Goal: Navigation & Orientation: Understand site structure

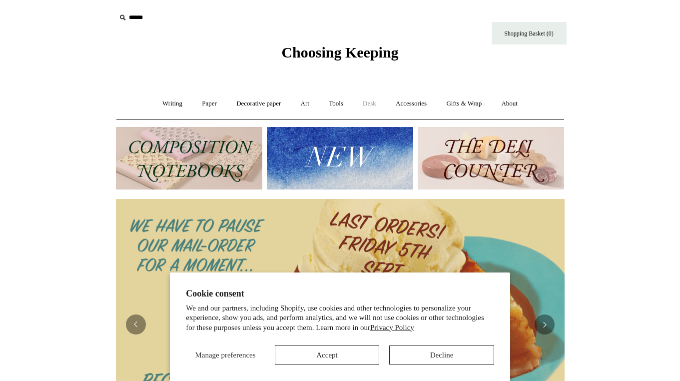
click at [374, 105] on link "Desk +" at bounding box center [369, 103] width 31 height 26
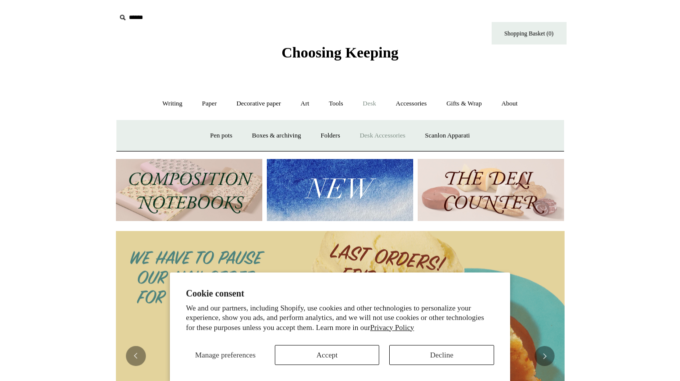
click at [365, 136] on link "Desk Accessories" at bounding box center [382, 135] width 63 height 26
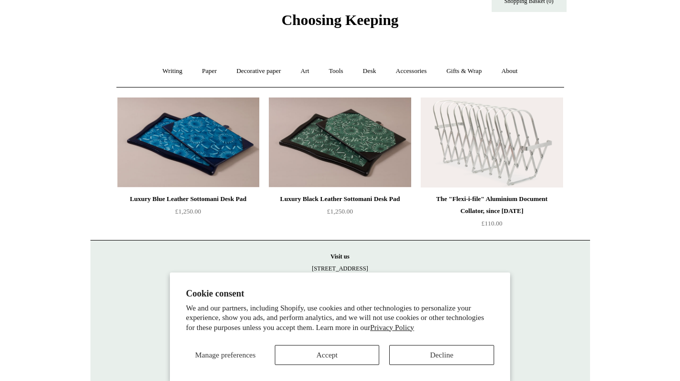
scroll to position [48, 0]
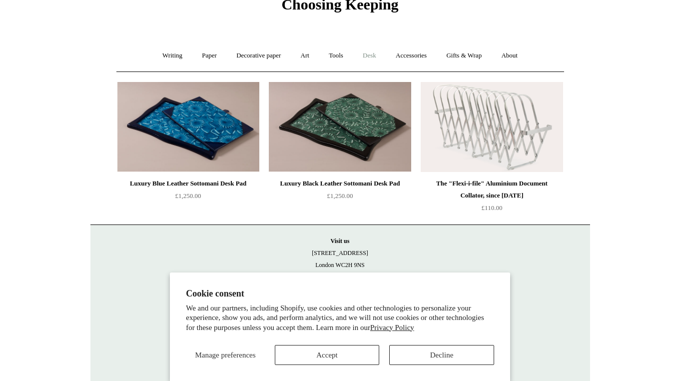
click at [370, 53] on link "Desk +" at bounding box center [369, 55] width 31 height 26
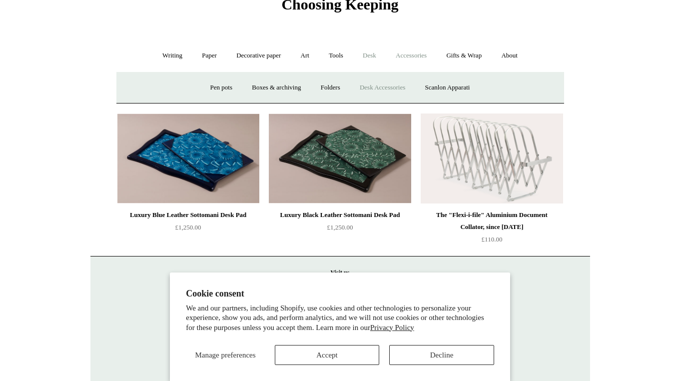
click at [408, 57] on link "Accessories +" at bounding box center [411, 55] width 49 height 26
click at [420, 84] on link "Books" at bounding box center [417, 87] width 34 height 26
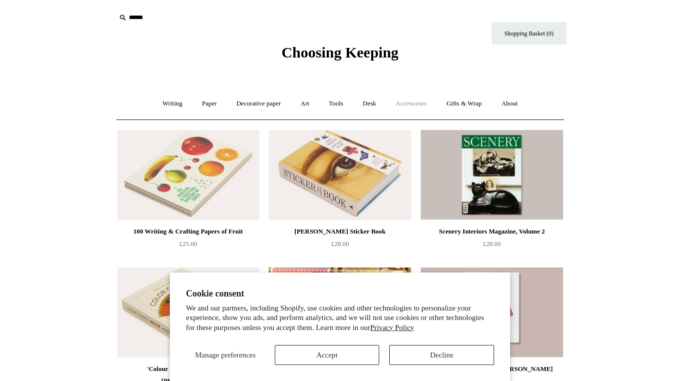
click at [424, 105] on link "Accessories +" at bounding box center [411, 103] width 49 height 26
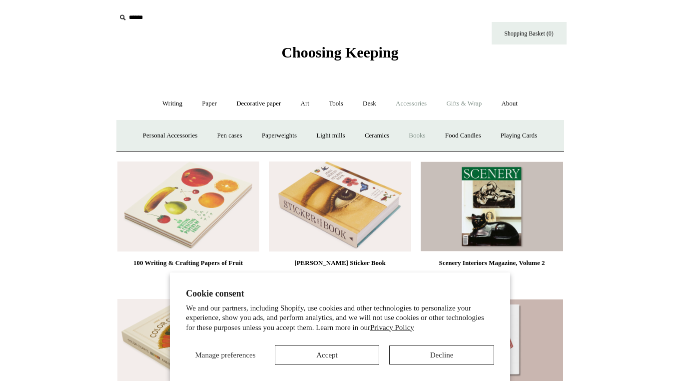
click at [463, 108] on link "Gifts & Wrap +" at bounding box center [463, 103] width 53 height 26
click at [491, 138] on link "Gifts +" at bounding box center [480, 135] width 31 height 26
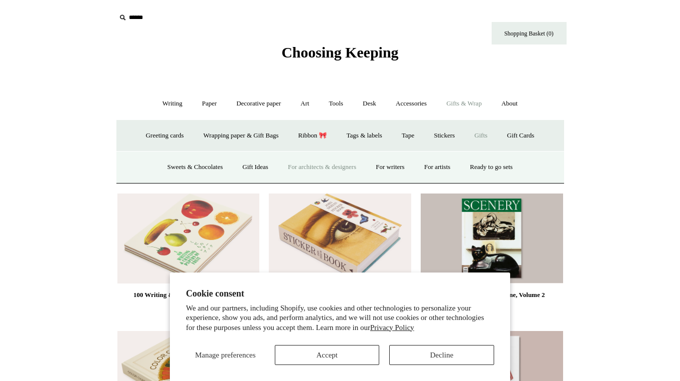
click at [321, 168] on link "For architects & designers" at bounding box center [322, 167] width 86 height 26
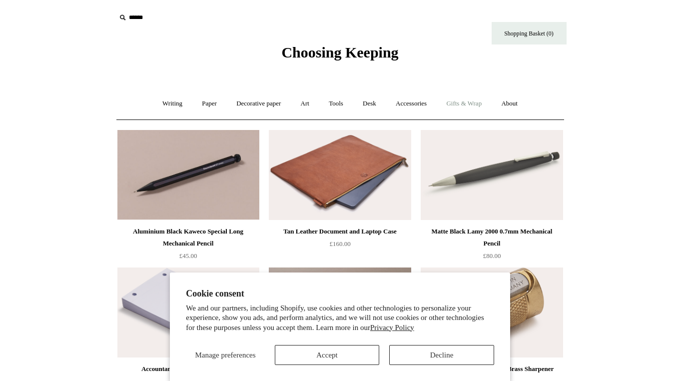
click at [465, 99] on link "Gifts & Wrap +" at bounding box center [463, 103] width 53 height 26
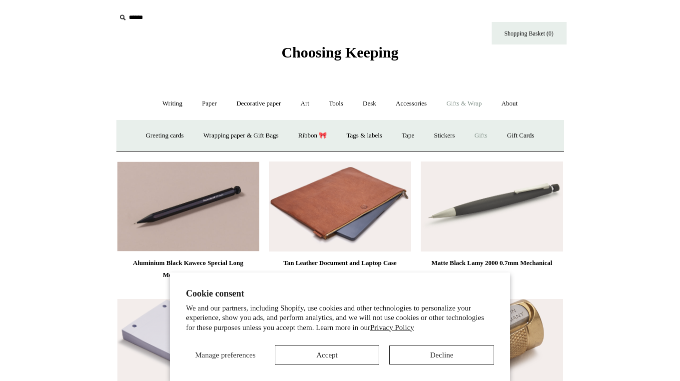
click at [491, 130] on link "Gifts +" at bounding box center [480, 135] width 31 height 26
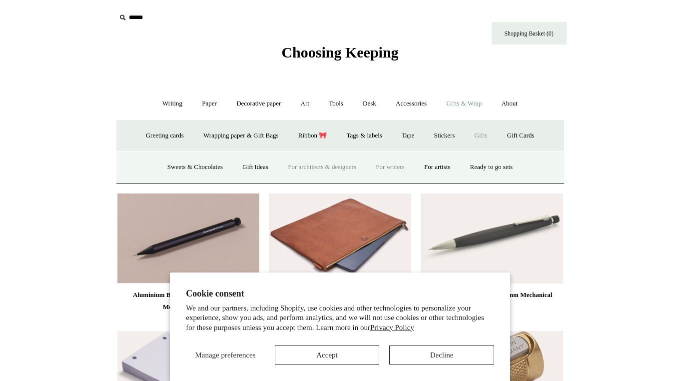
click at [387, 166] on link "For writers" at bounding box center [390, 167] width 46 height 26
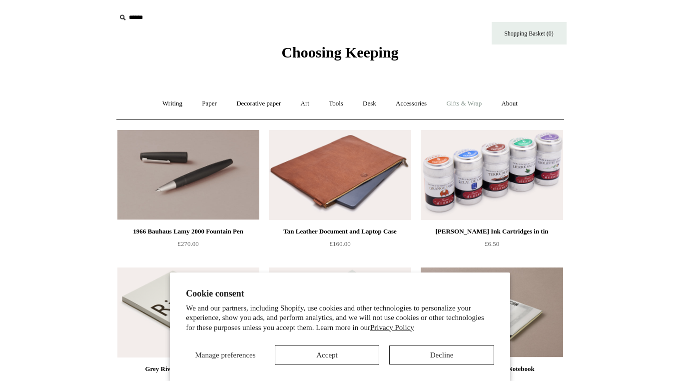
click at [462, 100] on link "Gifts & Wrap +" at bounding box center [463, 103] width 53 height 26
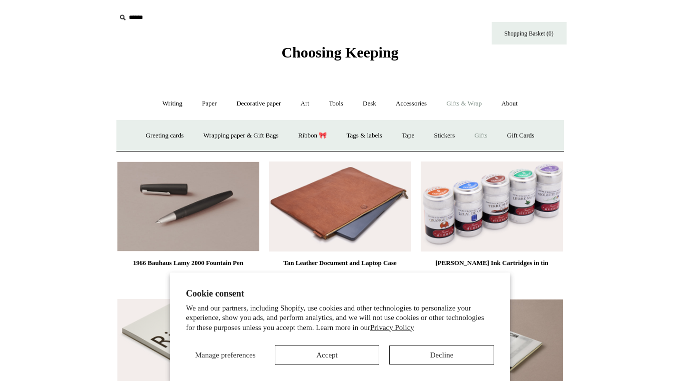
click at [486, 134] on link "Gifts +" at bounding box center [480, 135] width 31 height 26
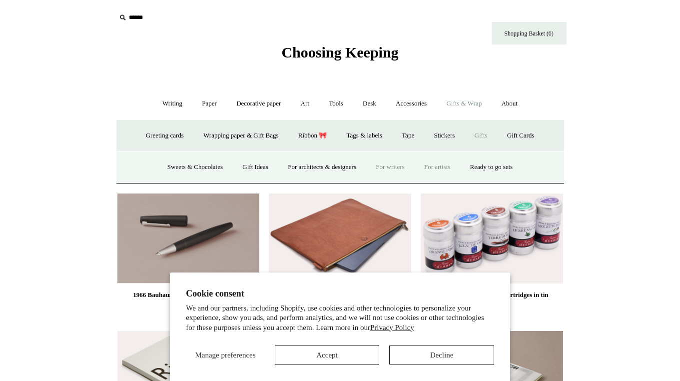
click at [442, 164] on link "For artists" at bounding box center [437, 167] width 44 height 26
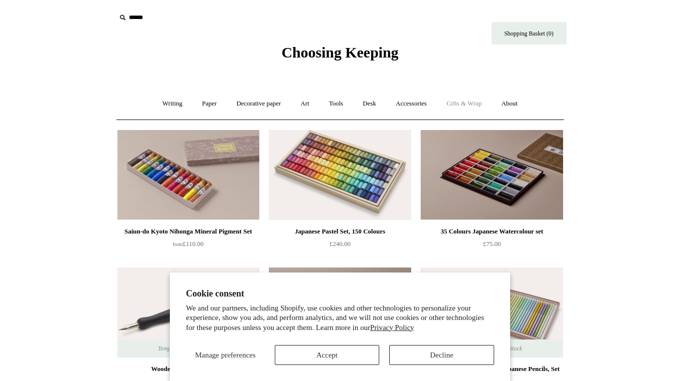
click at [468, 109] on link "Gifts & Wrap +" at bounding box center [463, 103] width 53 height 26
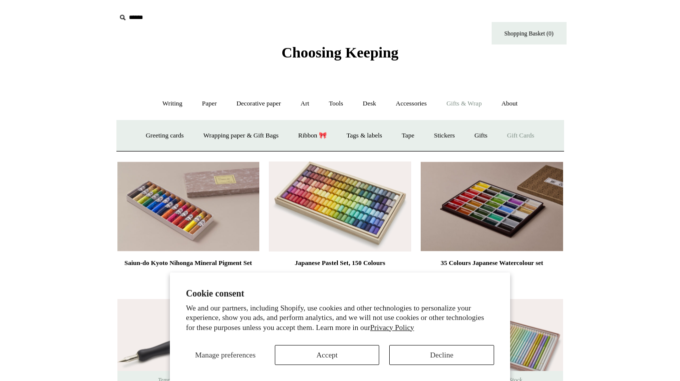
click at [537, 138] on link "Gift Cards" at bounding box center [520, 135] width 45 height 26
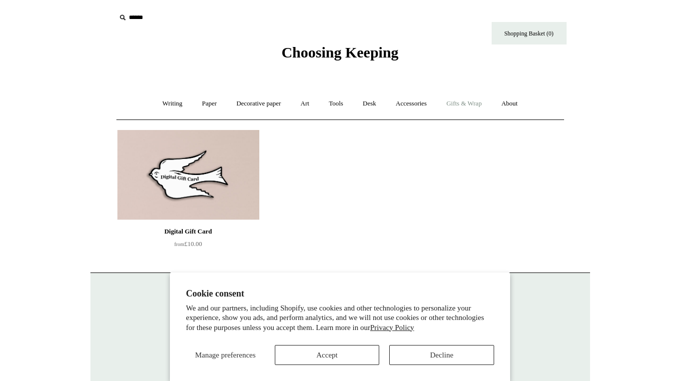
click at [477, 106] on link "Gifts & Wrap +" at bounding box center [463, 103] width 53 height 26
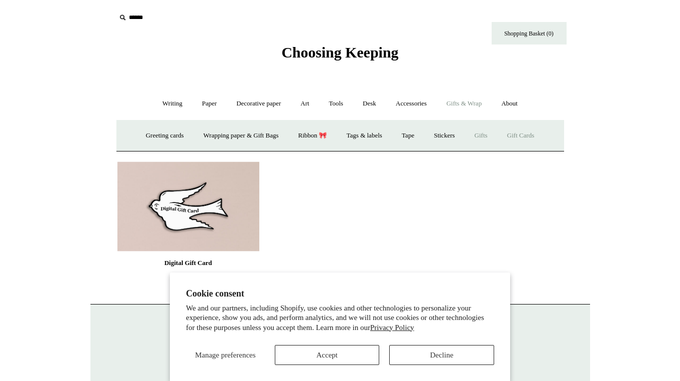
click at [486, 136] on link "Gifts +" at bounding box center [480, 135] width 31 height 26
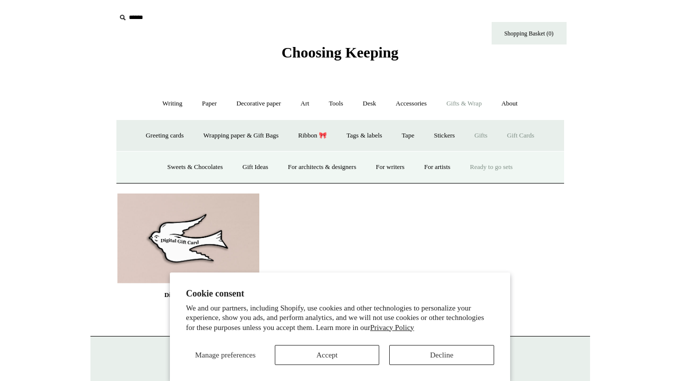
click at [491, 168] on link "Ready to go sets" at bounding box center [491, 167] width 61 height 26
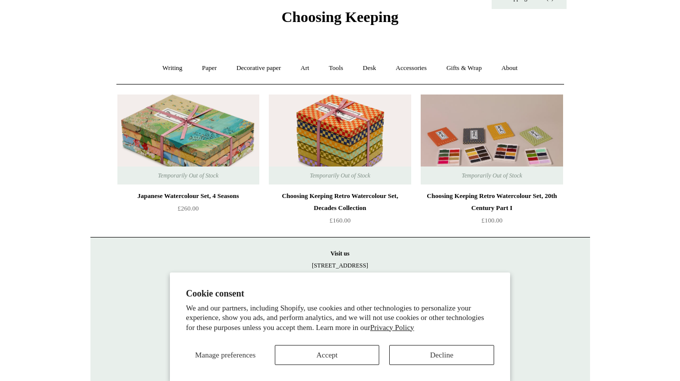
scroll to position [48, 0]
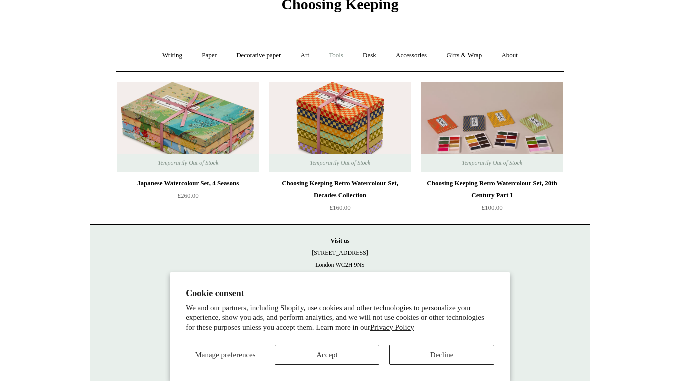
click at [329, 57] on link "Tools +" at bounding box center [336, 55] width 32 height 26
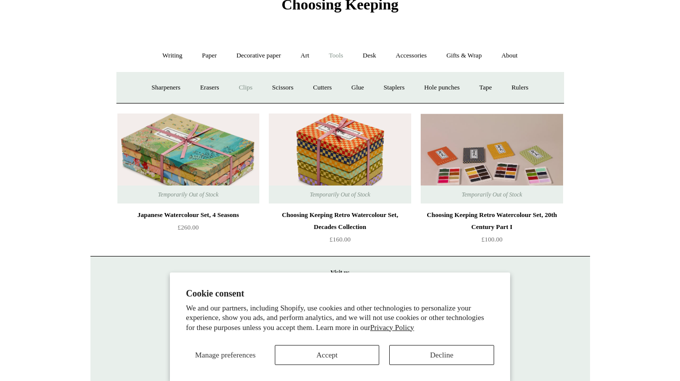
click at [244, 89] on link "Clips +" at bounding box center [245, 87] width 31 height 26
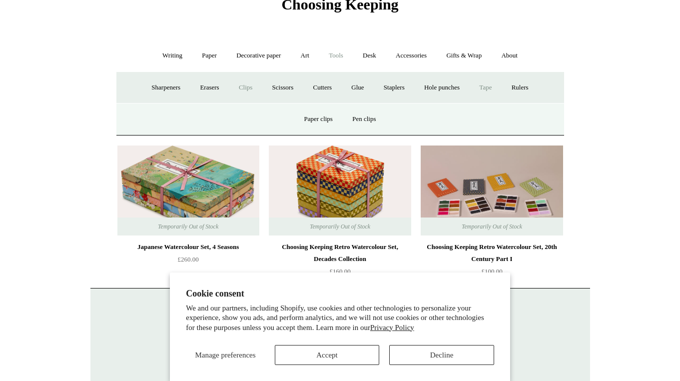
click at [482, 85] on link "Tape +" at bounding box center [485, 87] width 30 height 26
click at [490, 86] on link "Tape -" at bounding box center [485, 87] width 30 height 26
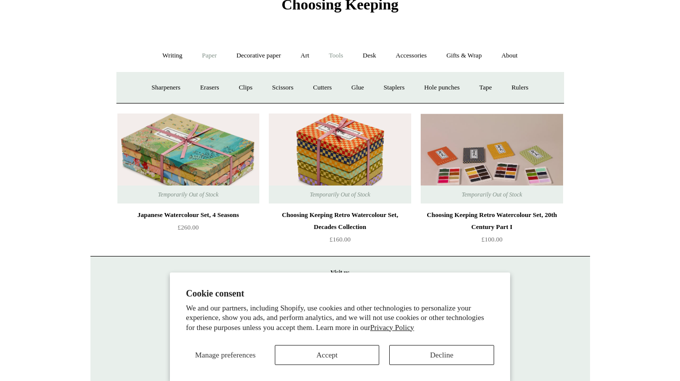
click at [207, 55] on link "Paper +" at bounding box center [209, 55] width 33 height 26
click at [190, 89] on link "Notebooks +" at bounding box center [200, 87] width 46 height 26
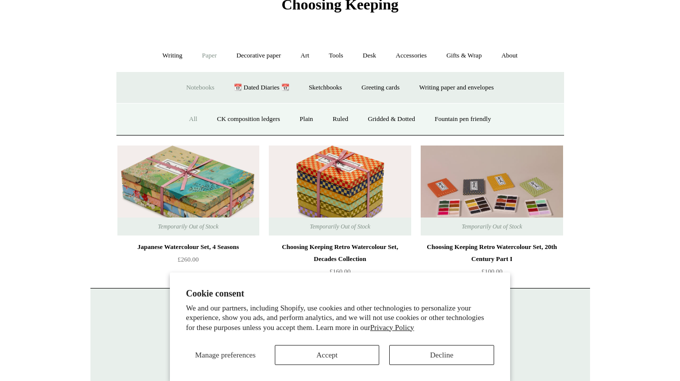
click at [187, 117] on link "All" at bounding box center [193, 119] width 26 height 26
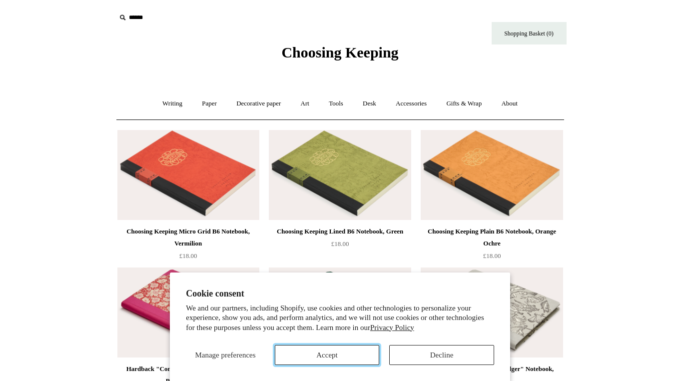
click at [319, 359] on button "Accept" at bounding box center [327, 355] width 105 height 20
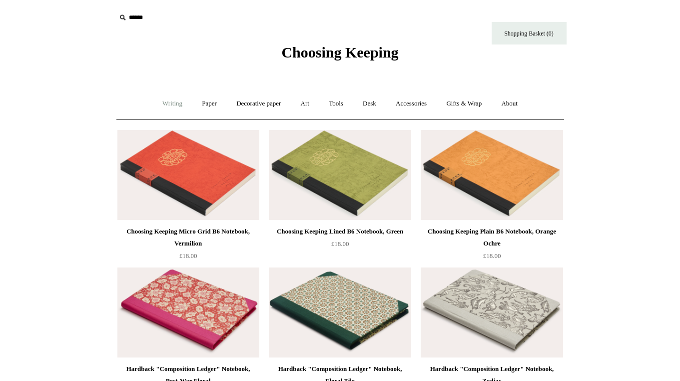
click at [168, 102] on link "Writing +" at bounding box center [172, 103] width 38 height 26
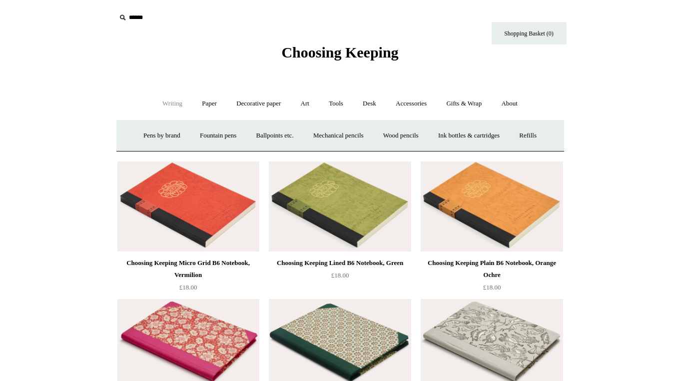
click at [169, 105] on link "Writing -" at bounding box center [172, 103] width 38 height 26
